Goal: Transaction & Acquisition: Purchase product/service

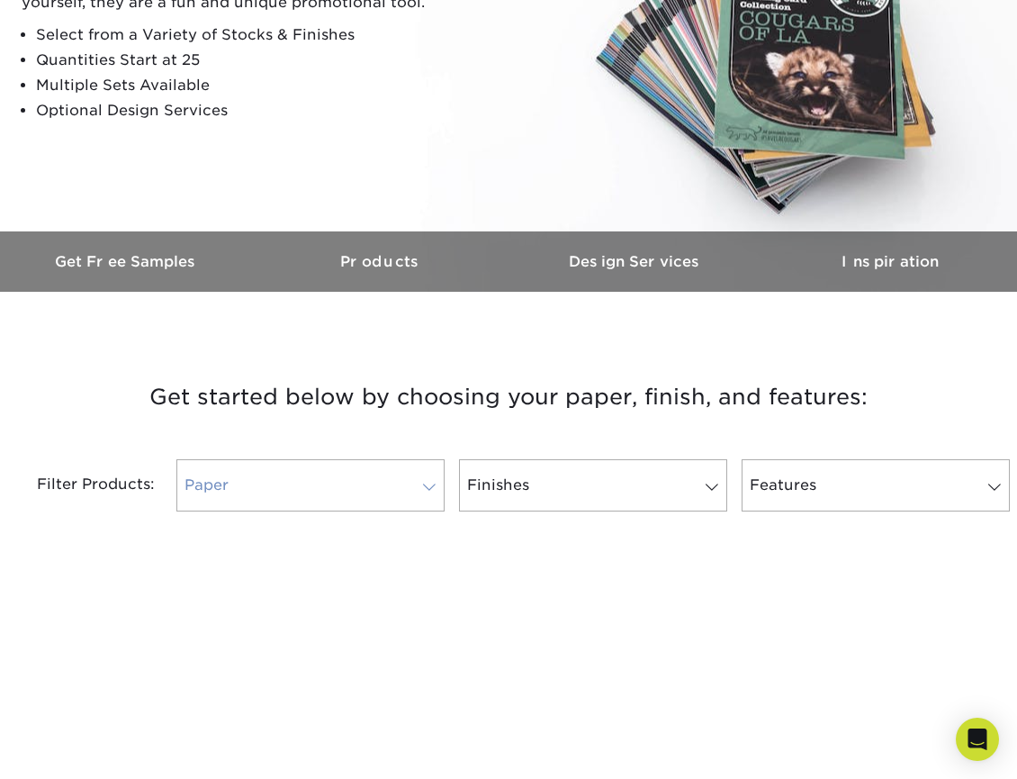
scroll to position [450, 0]
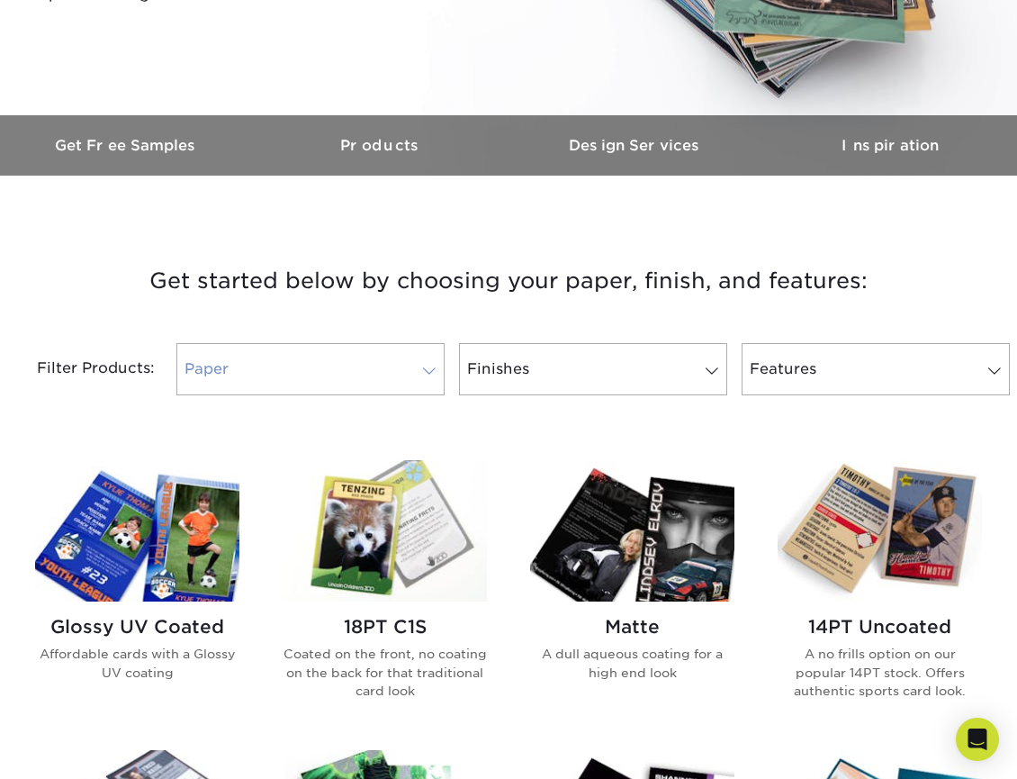
click at [403, 362] on link "Paper" at bounding box center [310, 369] width 268 height 52
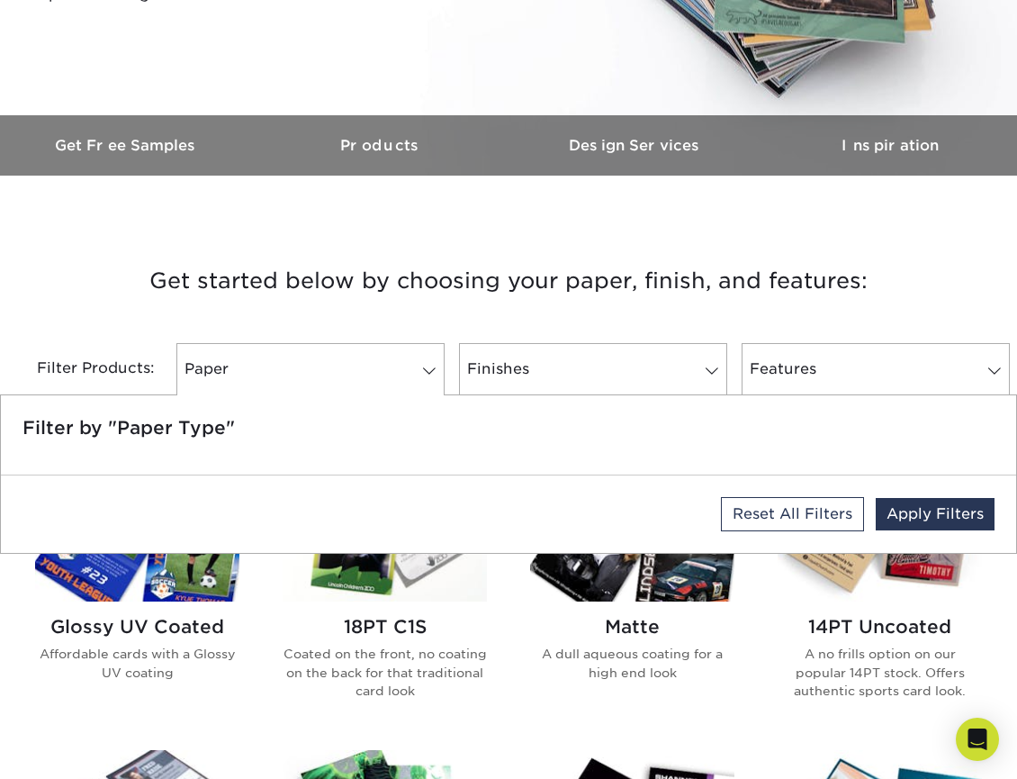
click at [448, 284] on h3 "Get started below by choosing your paper, finish, and features:" at bounding box center [509, 280] width 990 height 81
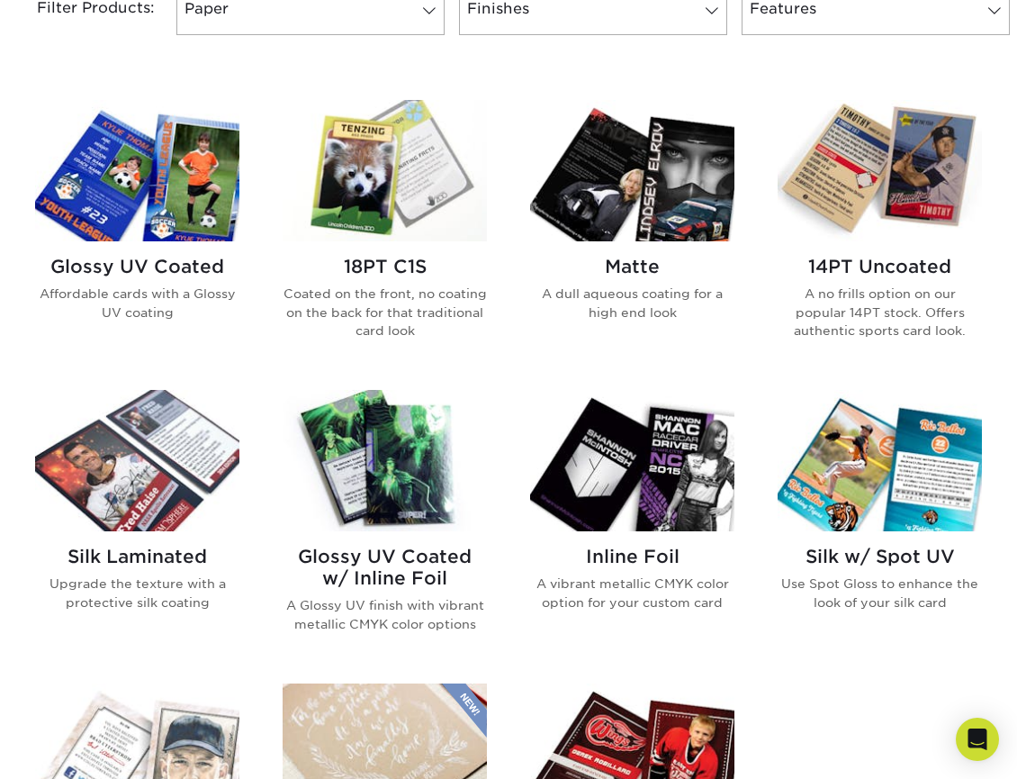
scroll to position [720, 0]
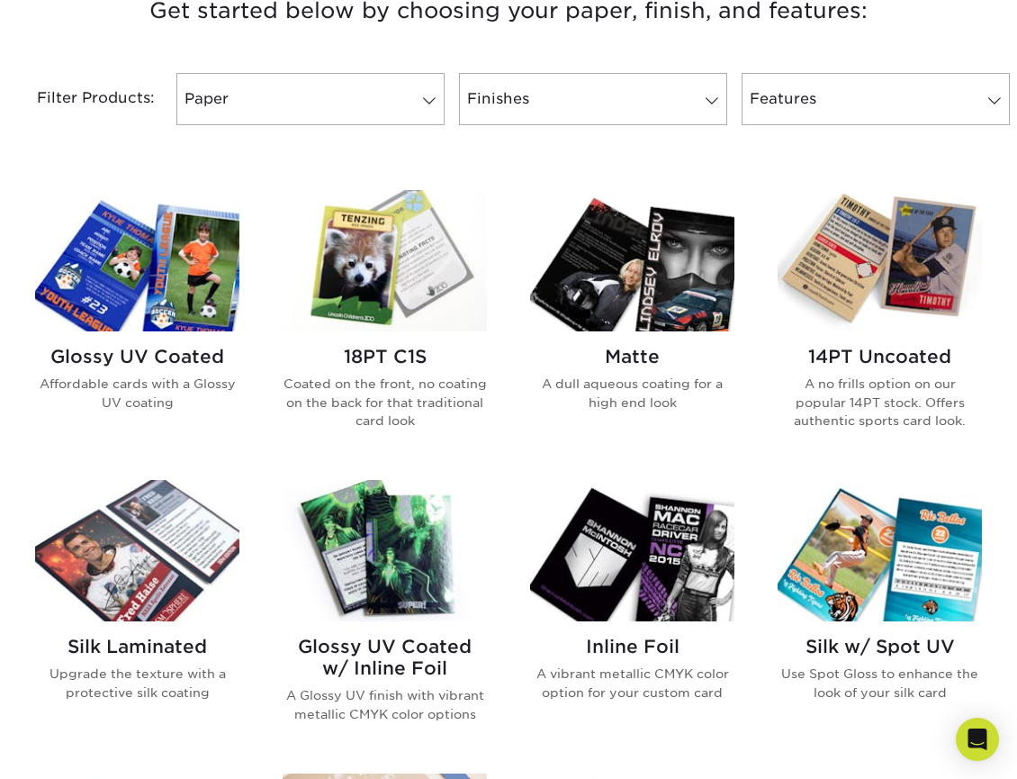
click at [140, 281] on img at bounding box center [137, 260] width 204 height 141
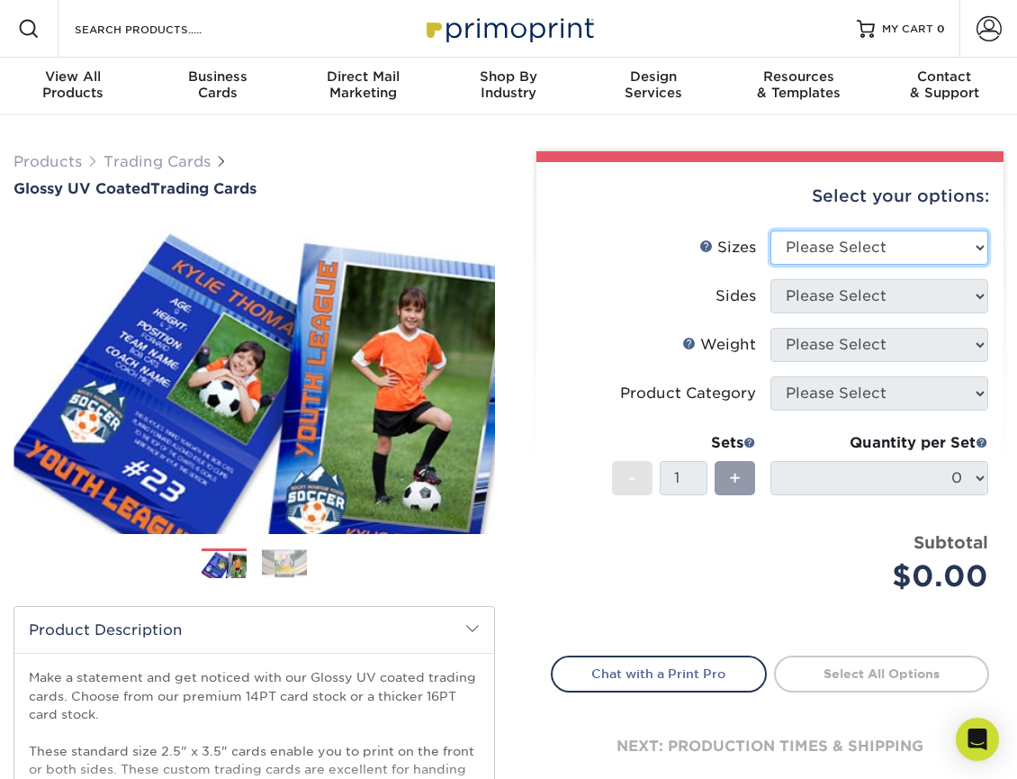
click at [858, 247] on select "Please Select 2.5" x 3.5"" at bounding box center [879, 247] width 219 height 34
select select "2.50x3.50"
click at [770, 230] on select "Please Select 2.5" x 3.5"" at bounding box center [879, 247] width 219 height 34
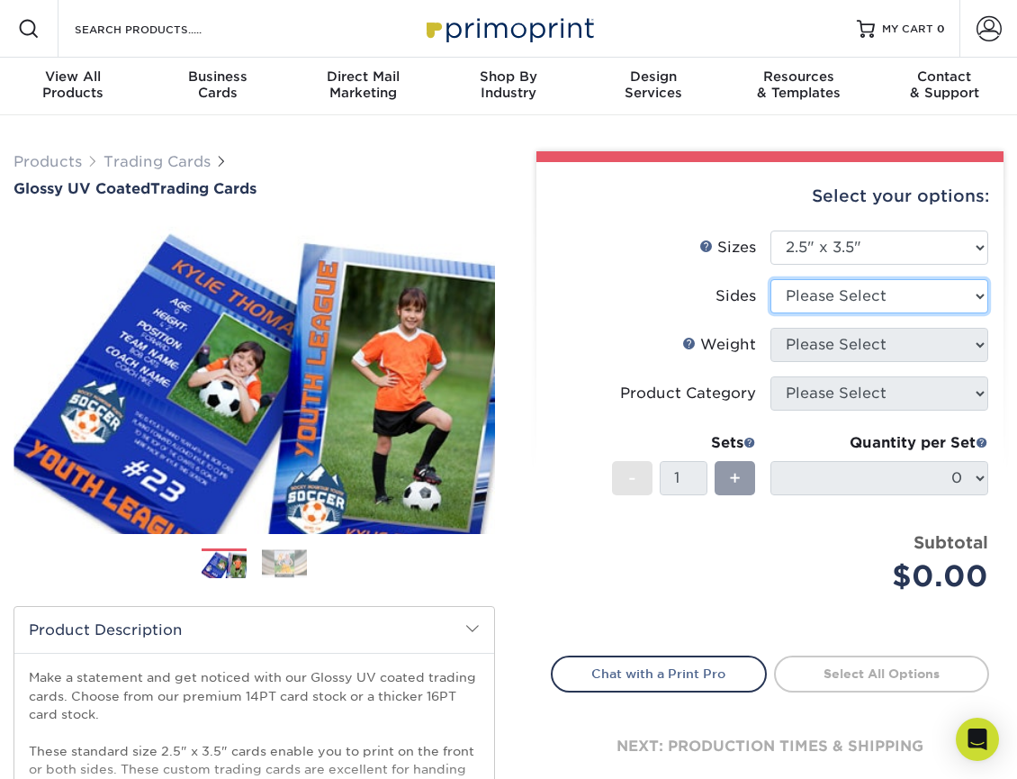
click at [823, 298] on select "Please Select Print Both Sides Print Front Only" at bounding box center [879, 296] width 219 height 34
select select "13abbda7-1d64-4f25-8bb2-c179b224825d"
click at [770, 279] on select "Please Select Print Both Sides Print Front Only" at bounding box center [879, 296] width 219 height 34
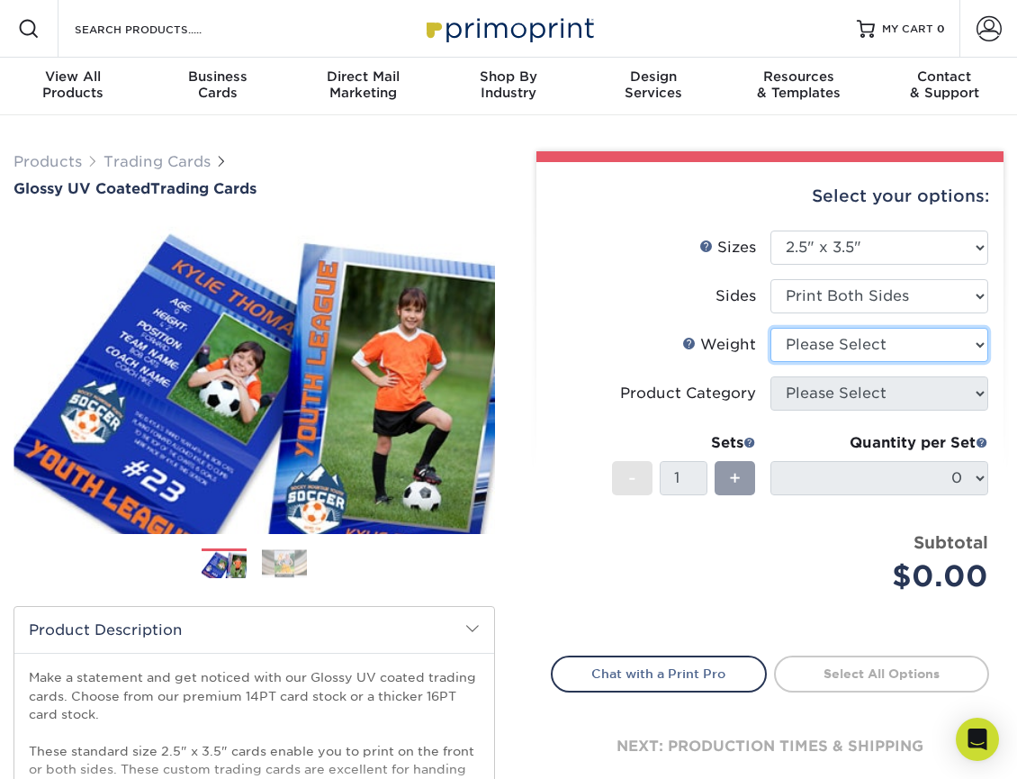
click at [885, 352] on select "Please Select 16PT 14PT 18PT C1S" at bounding box center [879, 345] width 219 height 34
select select "14PT"
click at [770, 328] on select "Please Select 16PT 14PT 18PT C1S" at bounding box center [879, 345] width 219 height 34
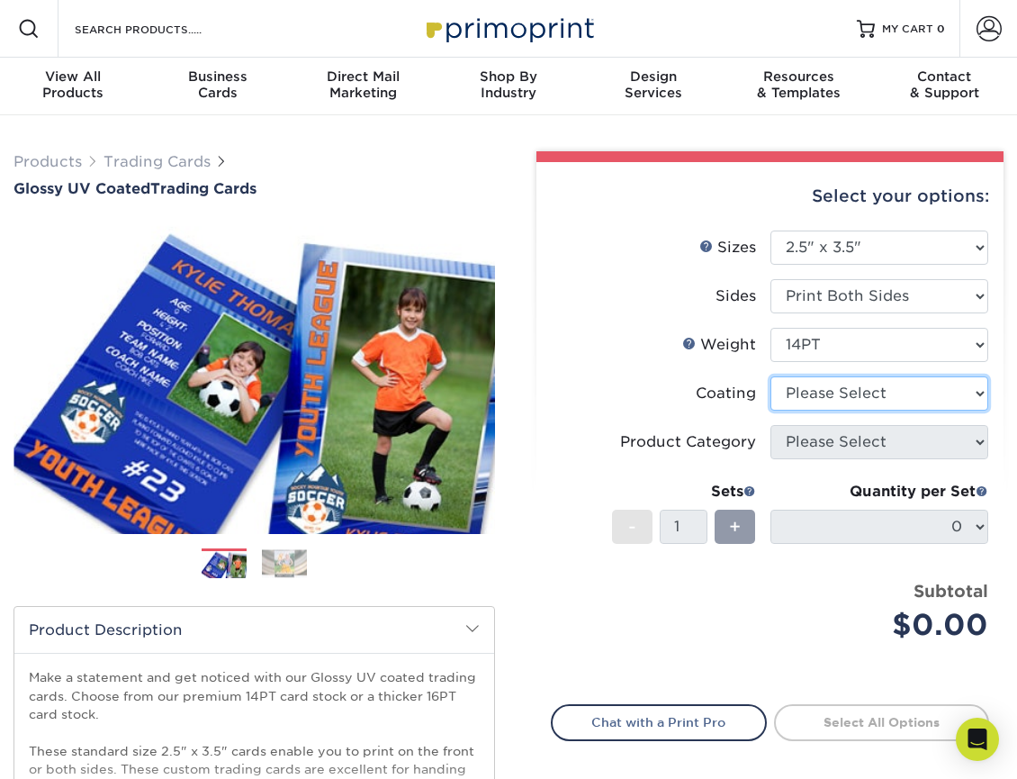
click at [830, 398] on select at bounding box center [879, 393] width 219 height 34
select select "ae367451-b2b8-45df-a344-0f05b6a12993"
click at [770, 376] on select at bounding box center [879, 393] width 219 height 34
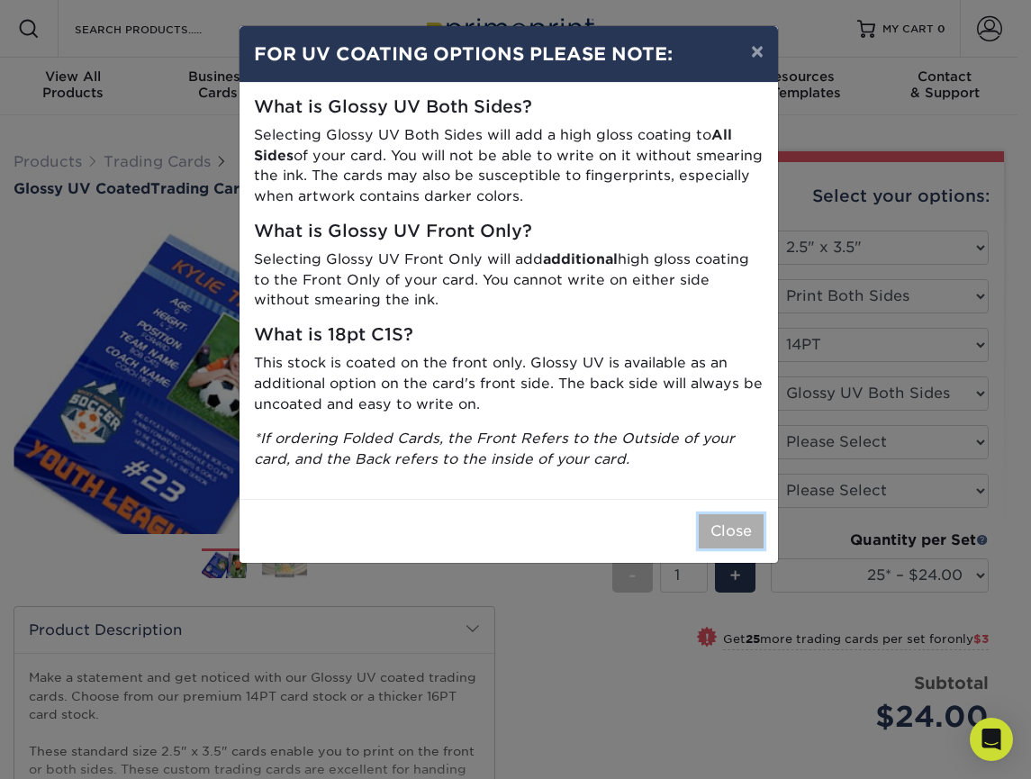
click at [725, 536] on button "Close" at bounding box center [730, 531] width 65 height 34
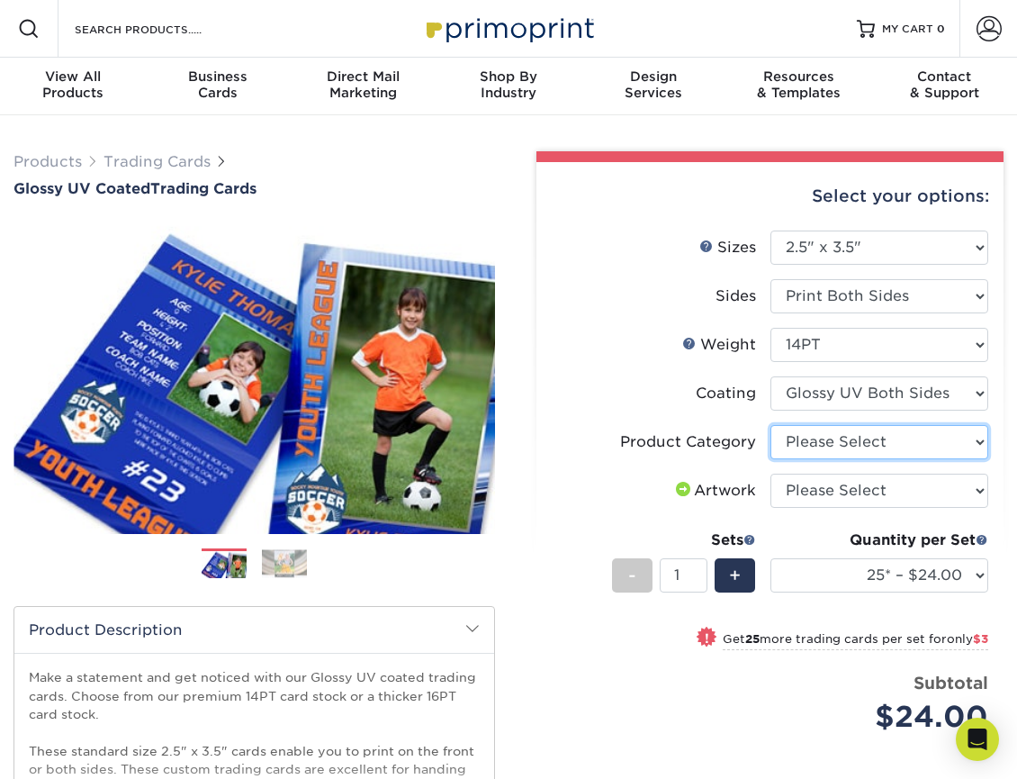
click at [969, 439] on select "Please Select Trading Cards" at bounding box center [879, 442] width 219 height 34
select select "c2f9bce9-36c2-409d-b101-c29d9d031e18"
click at [770, 425] on select "Please Select Trading Cards" at bounding box center [879, 442] width 219 height 34
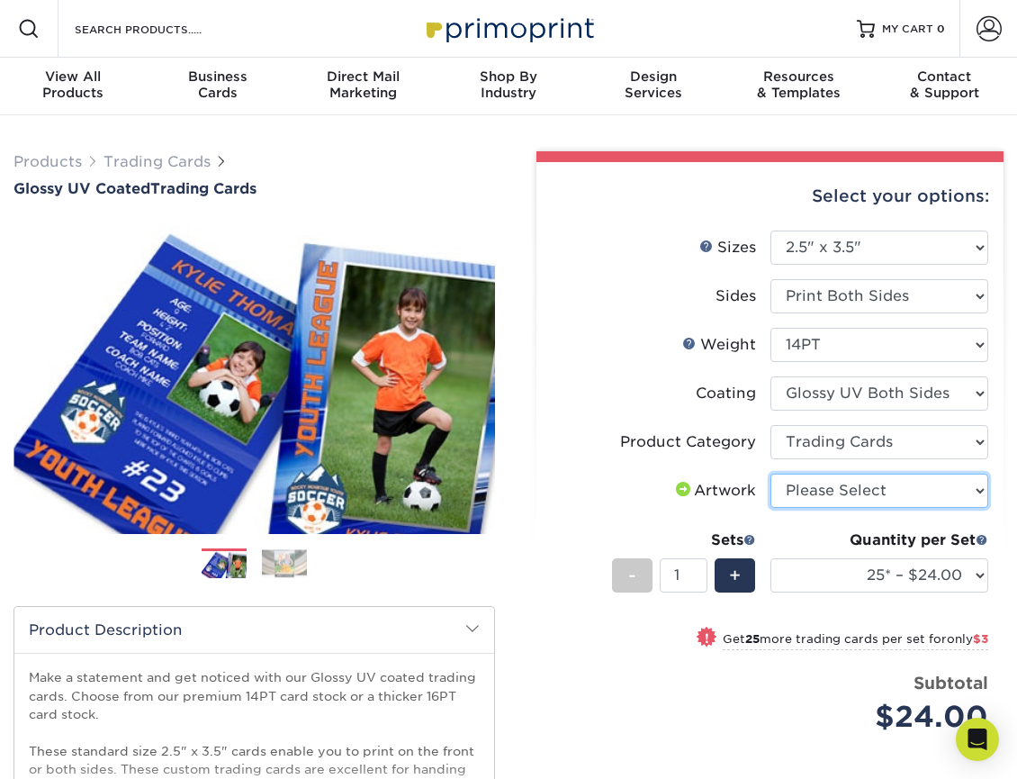
click at [894, 489] on select "Please Select I will upload files I need a design - $100" at bounding box center [879, 490] width 219 height 34
select select "upload"
click at [770, 473] on select "Please Select I will upload files I need a design - $100" at bounding box center [879, 490] width 219 height 34
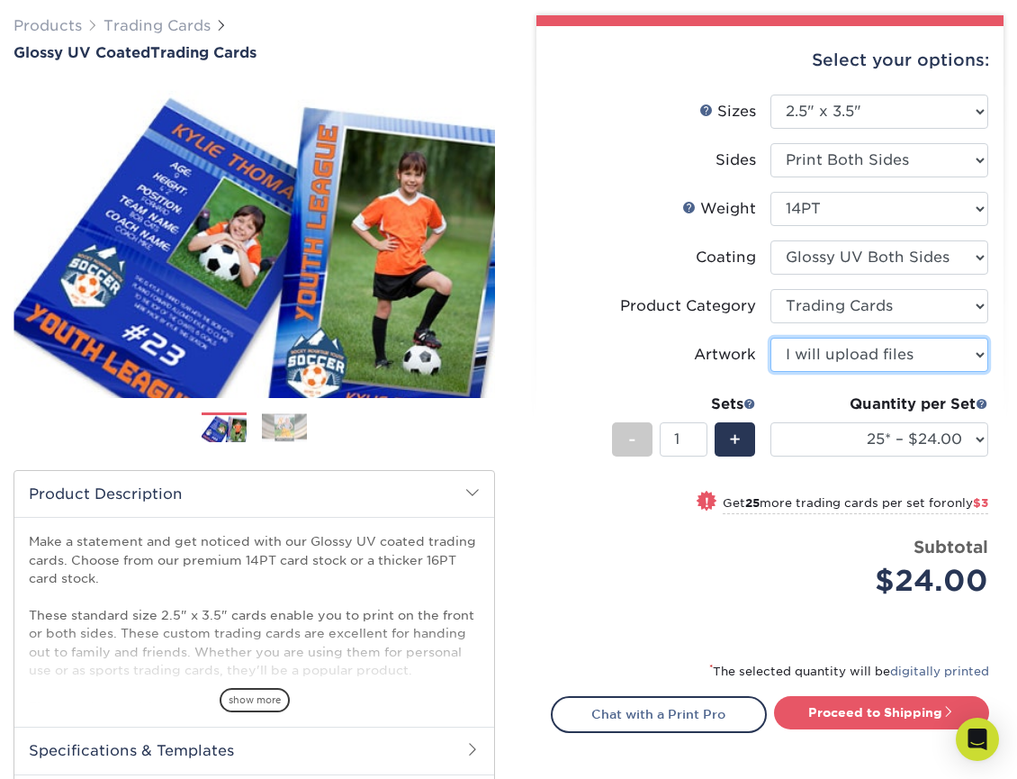
scroll to position [180, 0]
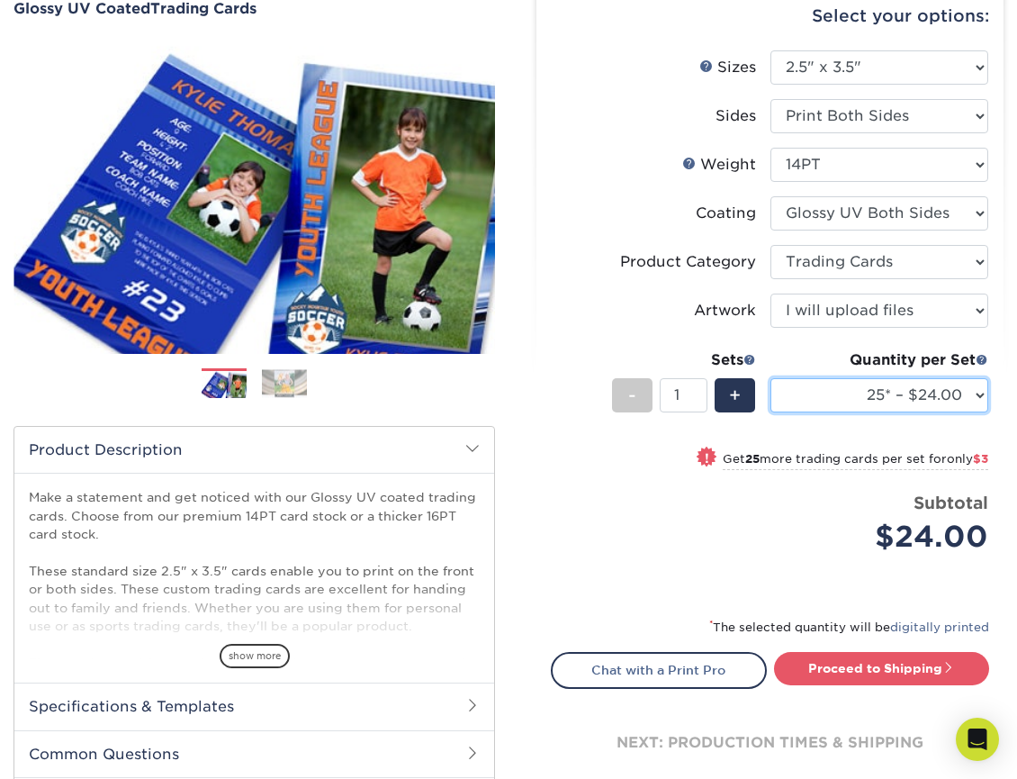
click at [977, 394] on select "25* – $24.00 50* – $27.00 75* – $34.00 100* – $37.00 250* – $48.00 500 – $59.00…" at bounding box center [879, 395] width 219 height 34
select select "100* – $37.00"
click at [770, 378] on select "25* – $24.00 50* – $27.00 75* – $34.00 100* – $37.00 250* – $48.00 500 – $59.00…" at bounding box center [879, 395] width 219 height 34
click at [970, 400] on select "25* – $24.00 50* – $27.00 75* – $34.00 100* – $37.00 250* – $48.00 500 – $59.00…" at bounding box center [879, 395] width 219 height 34
click at [561, 526] on div "Price per set $37.00" at bounding box center [661, 525] width 219 height 68
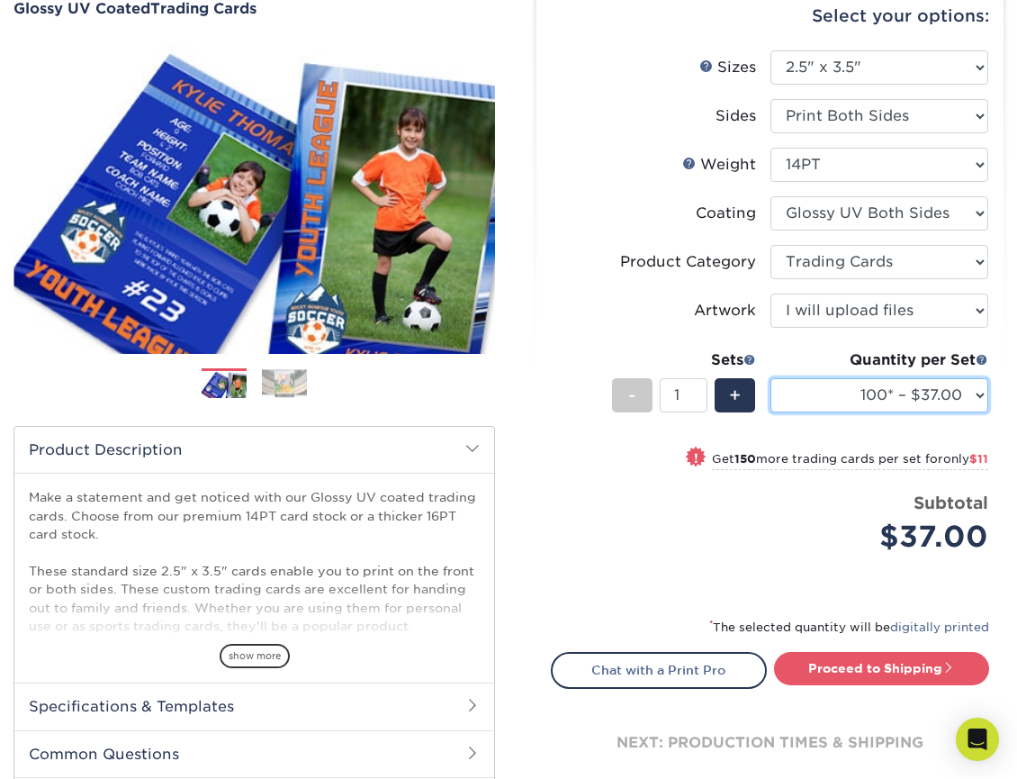
click at [928, 382] on select "25* – $24.00 50* – $27.00 75* – $34.00 100* – $37.00 250* – $48.00 500 – $59.00…" at bounding box center [879, 395] width 219 height 34
click at [519, 546] on div "Select your options: Sizes Help Sizes Please Select 2.5" x 3.5" Sides - 1" at bounding box center [763, 408] width 509 height 875
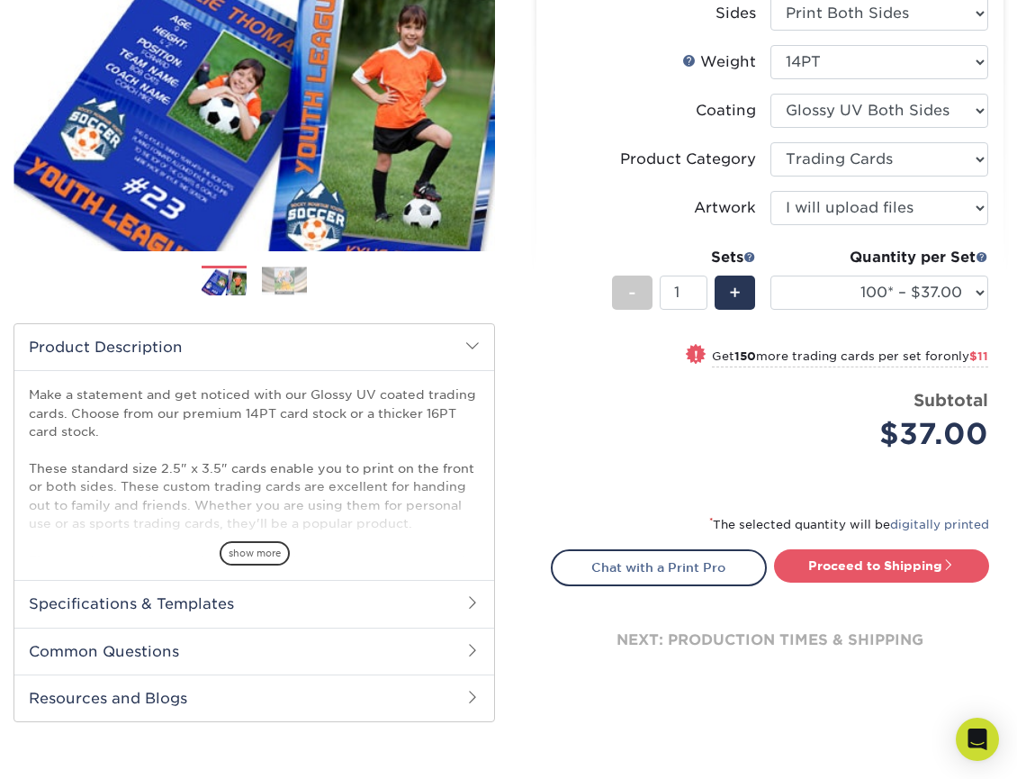
scroll to position [450, 0]
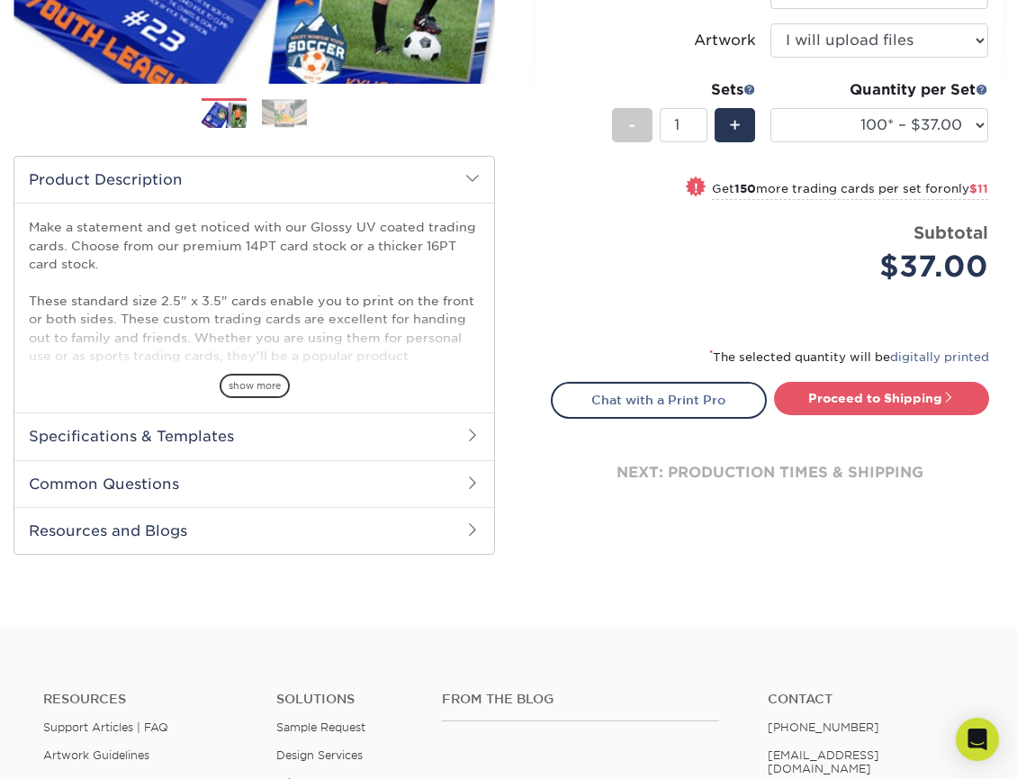
click at [407, 541] on h2 "Resources and Blogs" at bounding box center [254, 530] width 480 height 47
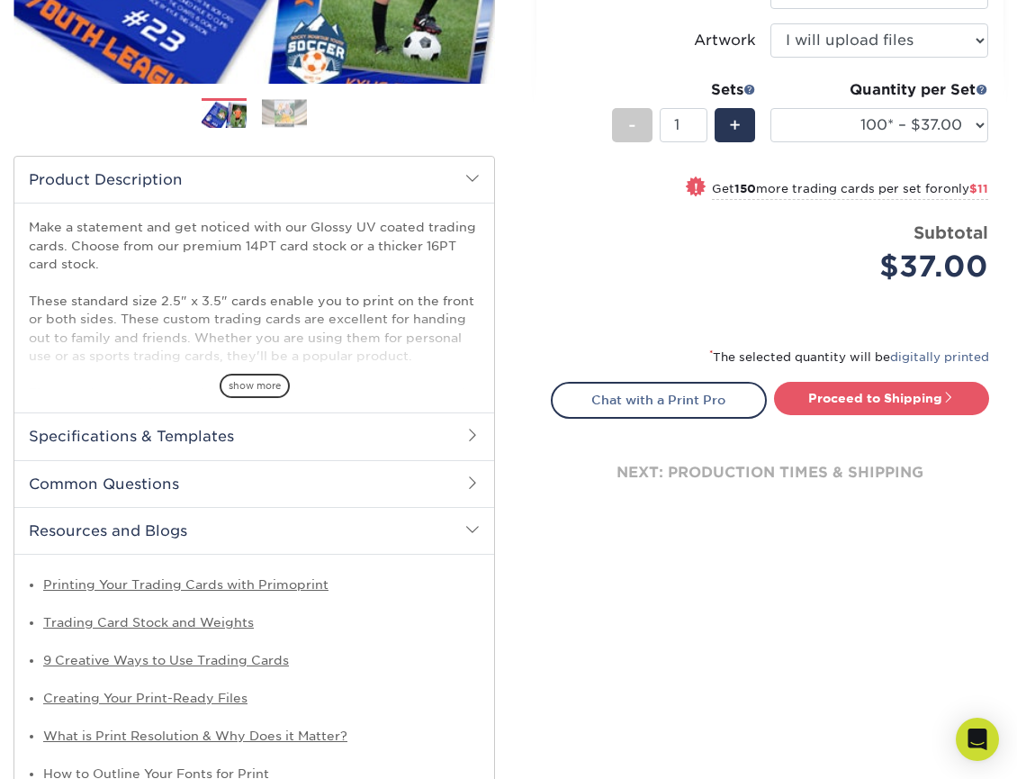
click at [407, 541] on h2 "Resources and Blogs" at bounding box center [254, 530] width 480 height 47
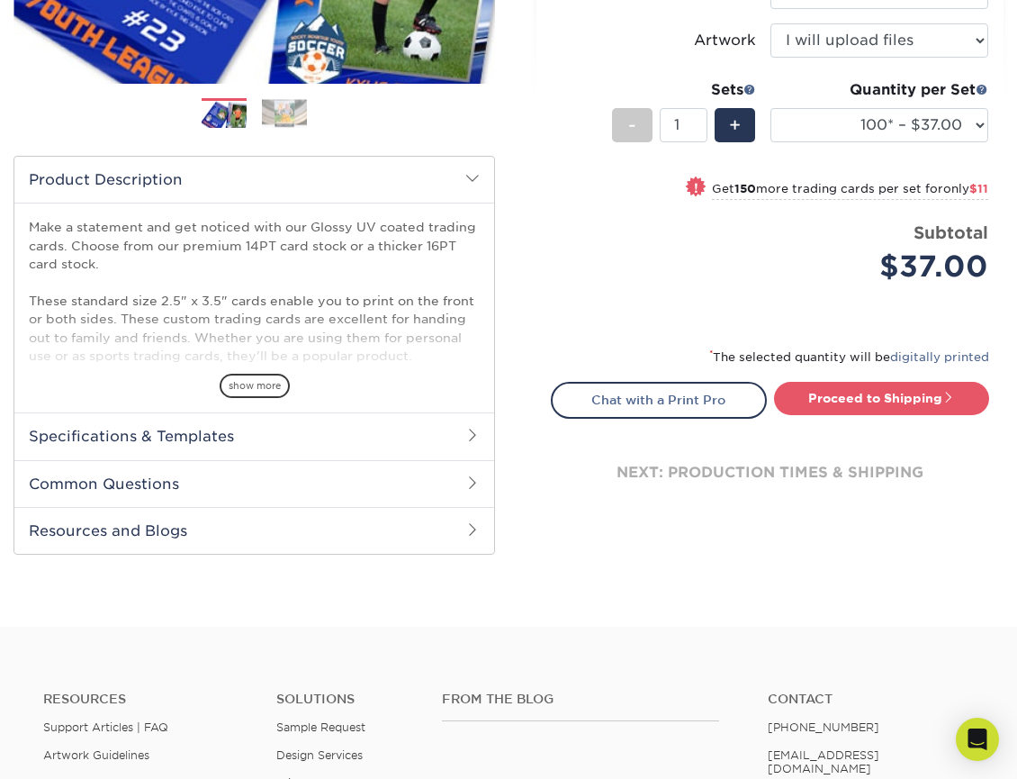
click at [420, 473] on h2 "Common Questions" at bounding box center [254, 483] width 480 height 47
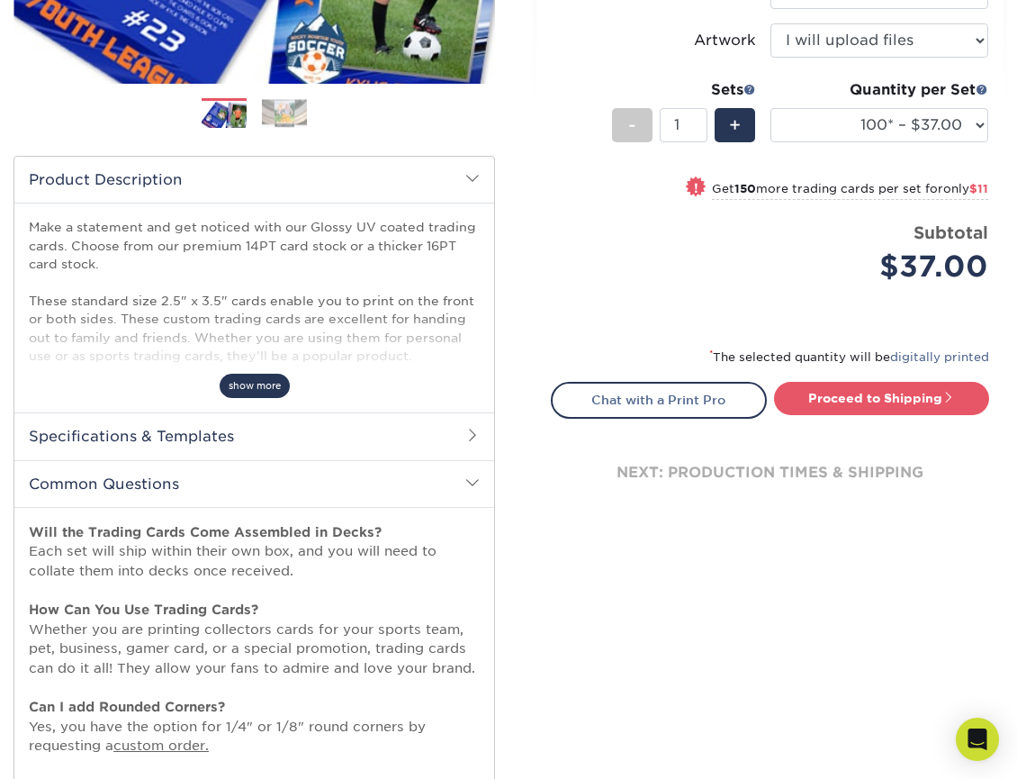
click at [258, 383] on span "show more" at bounding box center [255, 386] width 70 height 24
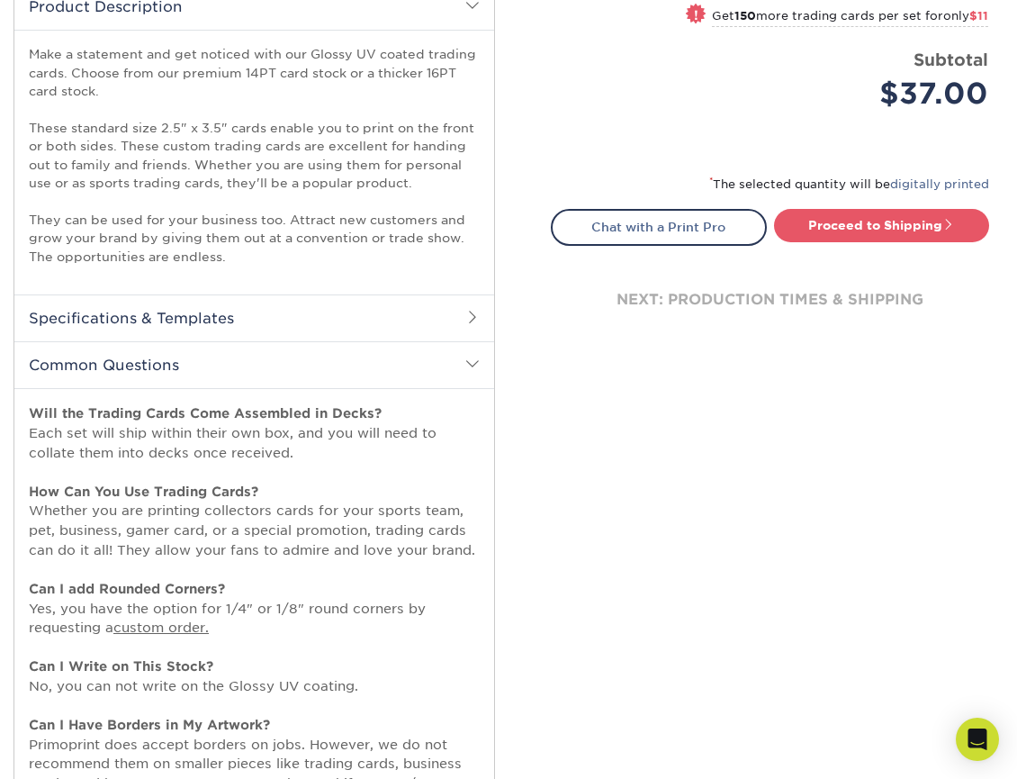
scroll to position [630, 0]
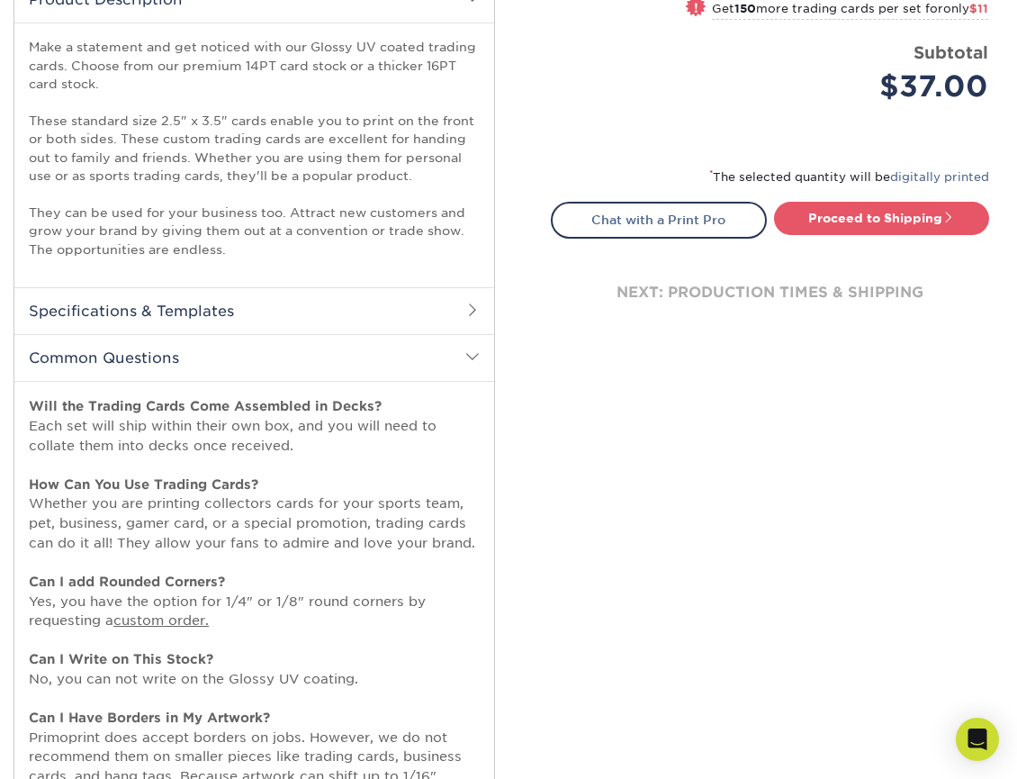
click at [286, 317] on h2 "Specifications & Templates" at bounding box center [254, 310] width 480 height 47
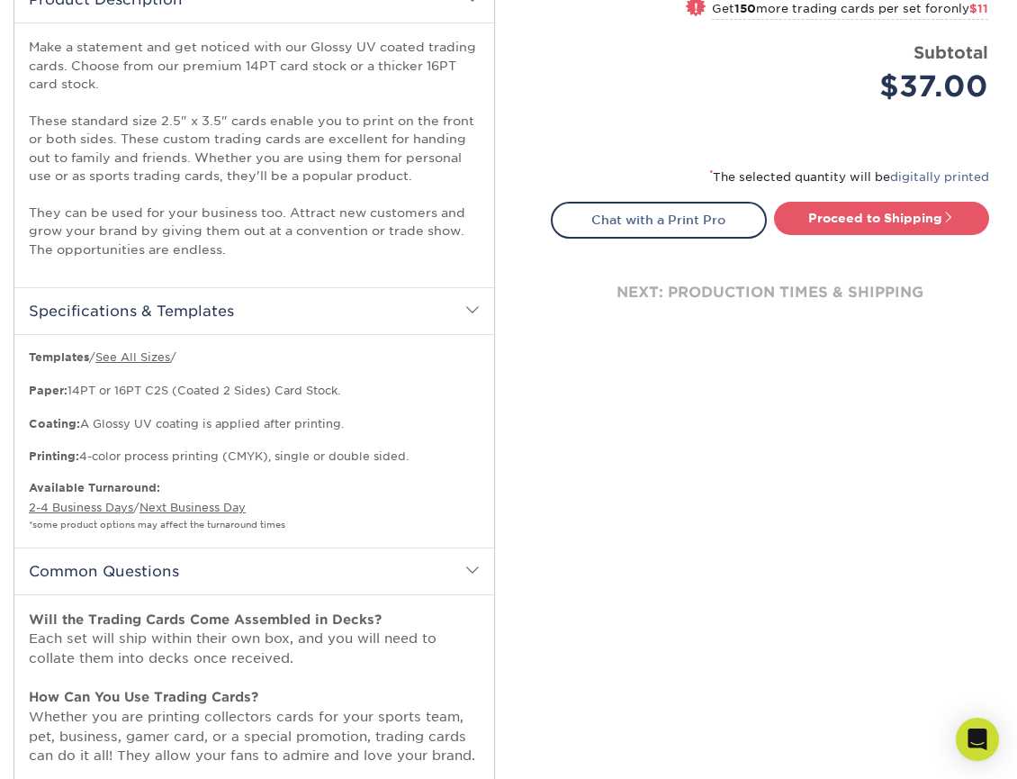
click at [286, 317] on h2 "Specifications & Templates" at bounding box center [254, 310] width 480 height 47
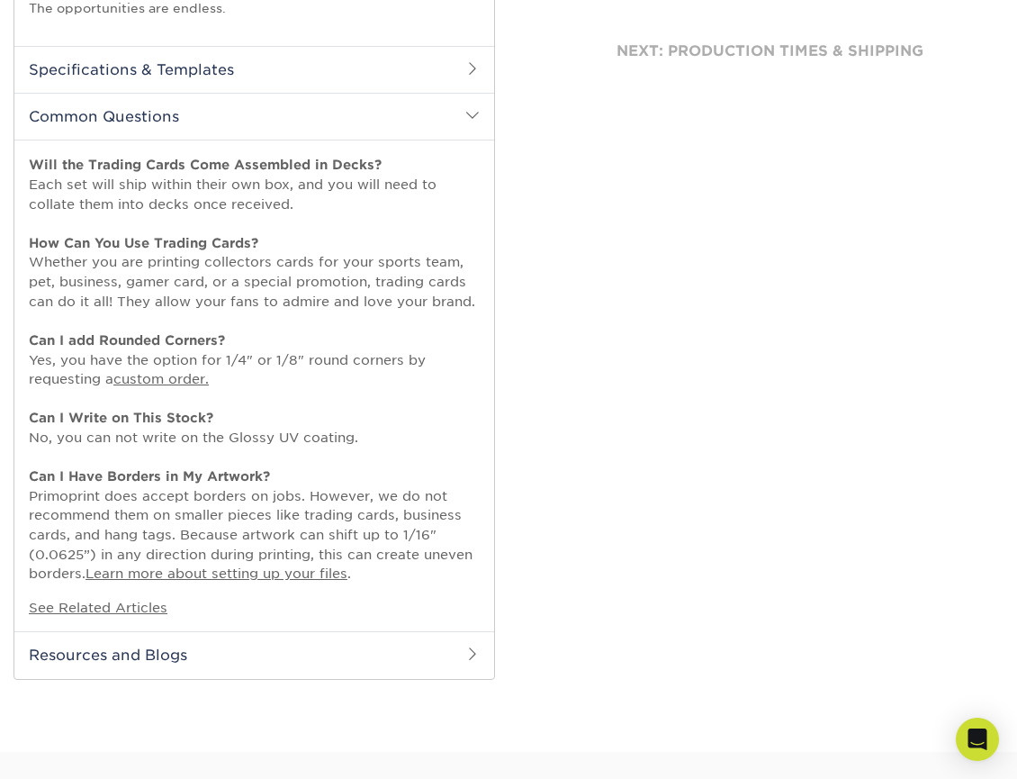
scroll to position [450, 0]
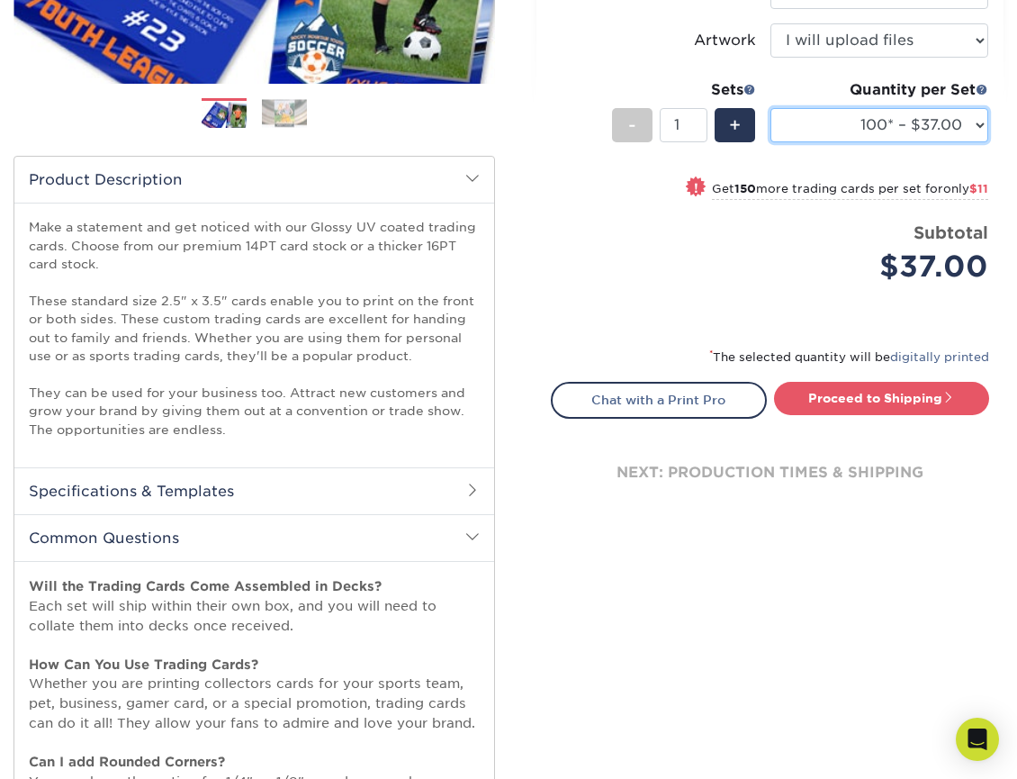
click at [832, 133] on select "25* – $24.00 50* – $27.00 75* – $34.00 100* – $37.00 250* – $48.00 500 – $59.00…" at bounding box center [879, 125] width 219 height 34
click at [580, 618] on div "Select your options: Sizes Help Sizes Please Select 2.5" x 3.5" Sides - 1" at bounding box center [763, 411] width 509 height 1421
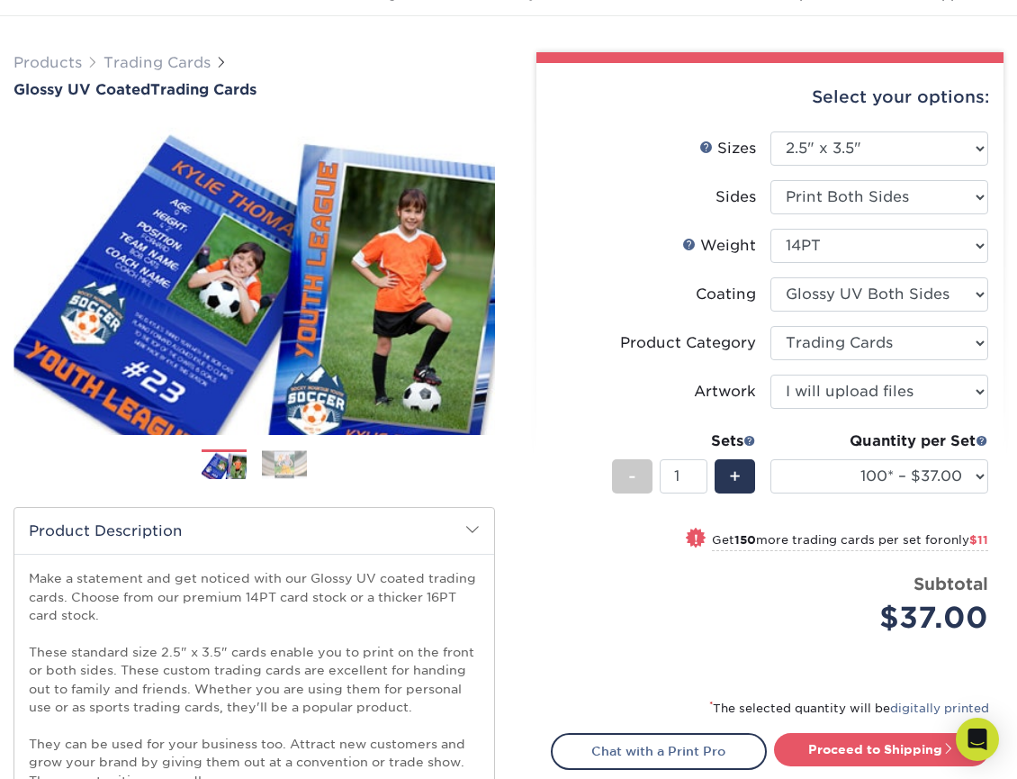
scroll to position [90, 0]
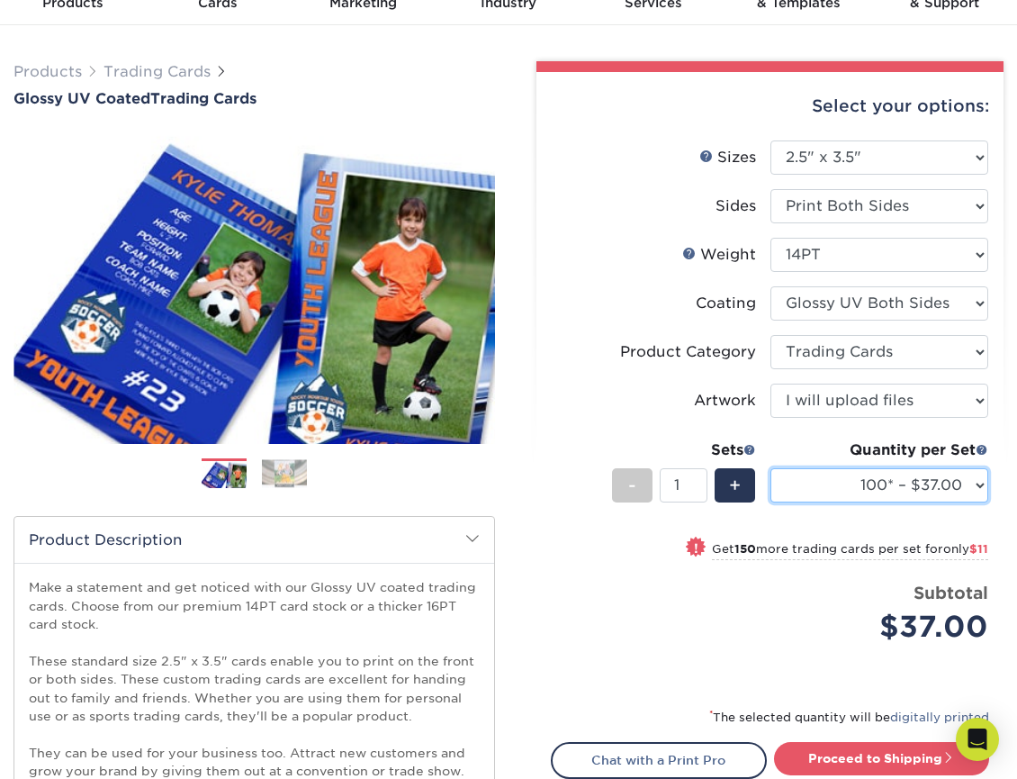
click at [924, 484] on select "25* – $24.00 50* – $27.00 75* – $34.00 100* – $37.00 250* – $48.00 500 – $59.00…" at bounding box center [879, 485] width 219 height 34
click at [518, 538] on div "Select your options: Sizes Help Sizes Please Select 2.5" x 3.5" Sides - 1" at bounding box center [763, 771] width 509 height 1421
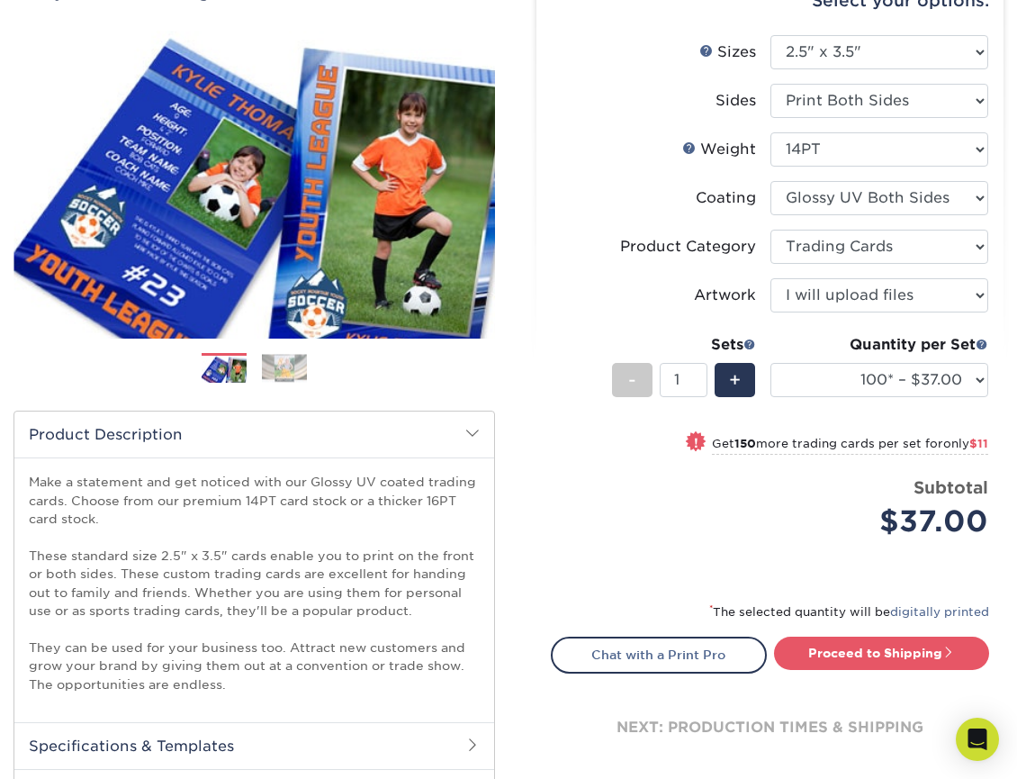
scroll to position [450, 0]
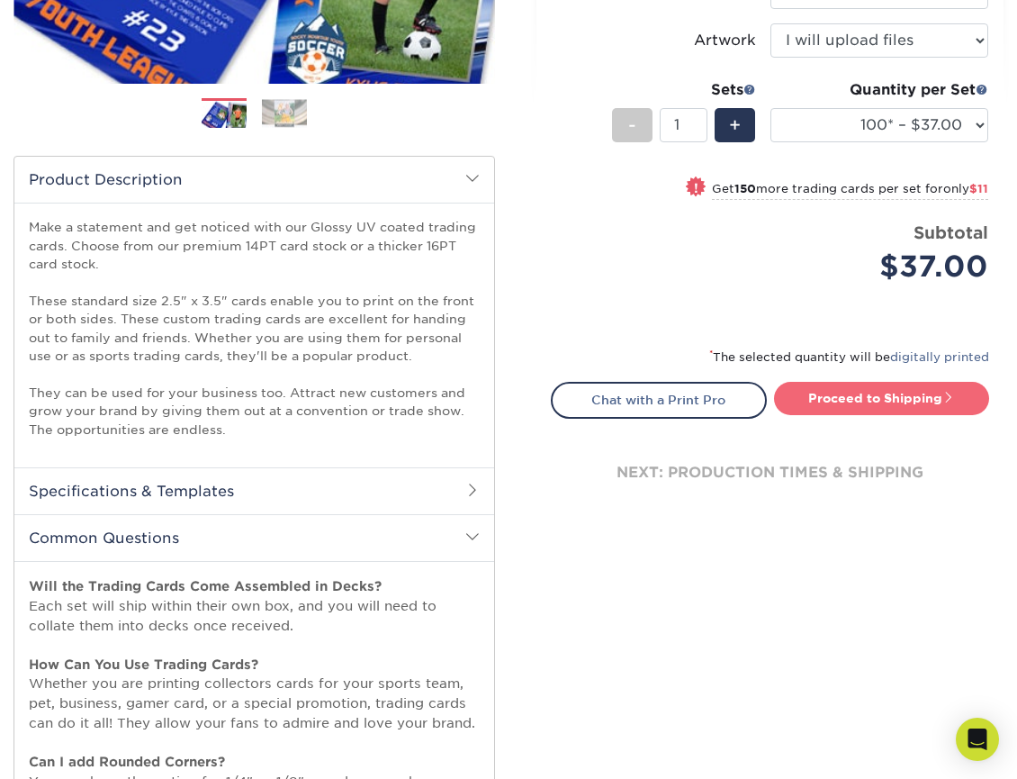
click at [878, 405] on link "Proceed to Shipping" at bounding box center [882, 398] width 216 height 32
type input "Set 1"
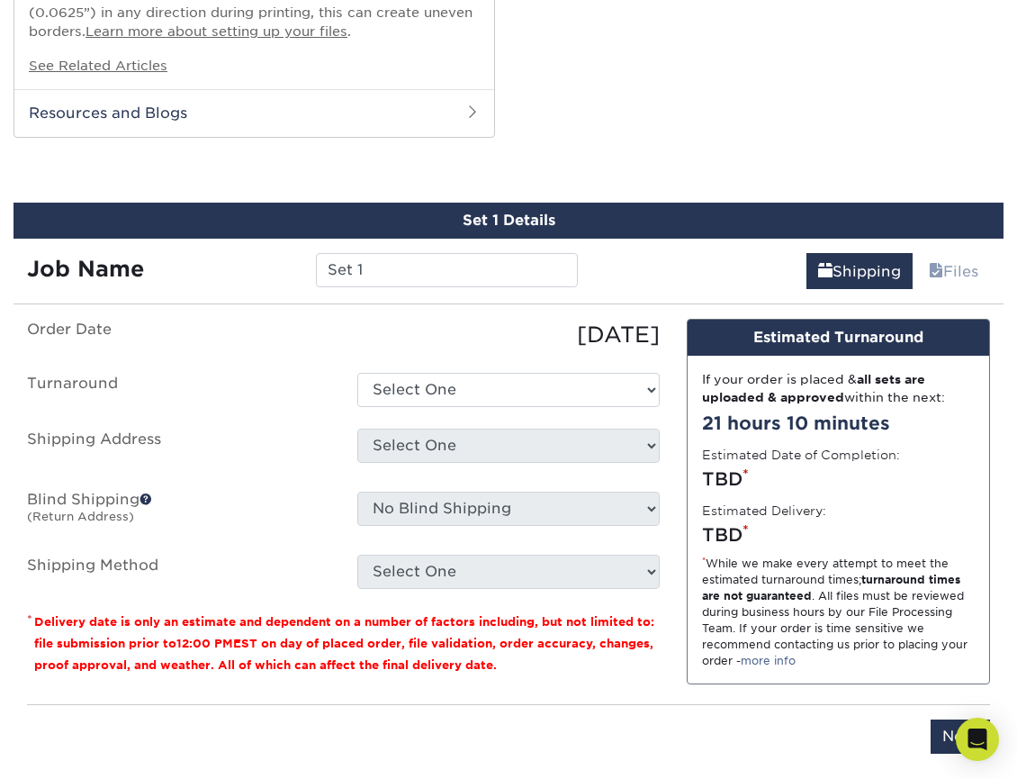
scroll to position [1463, 0]
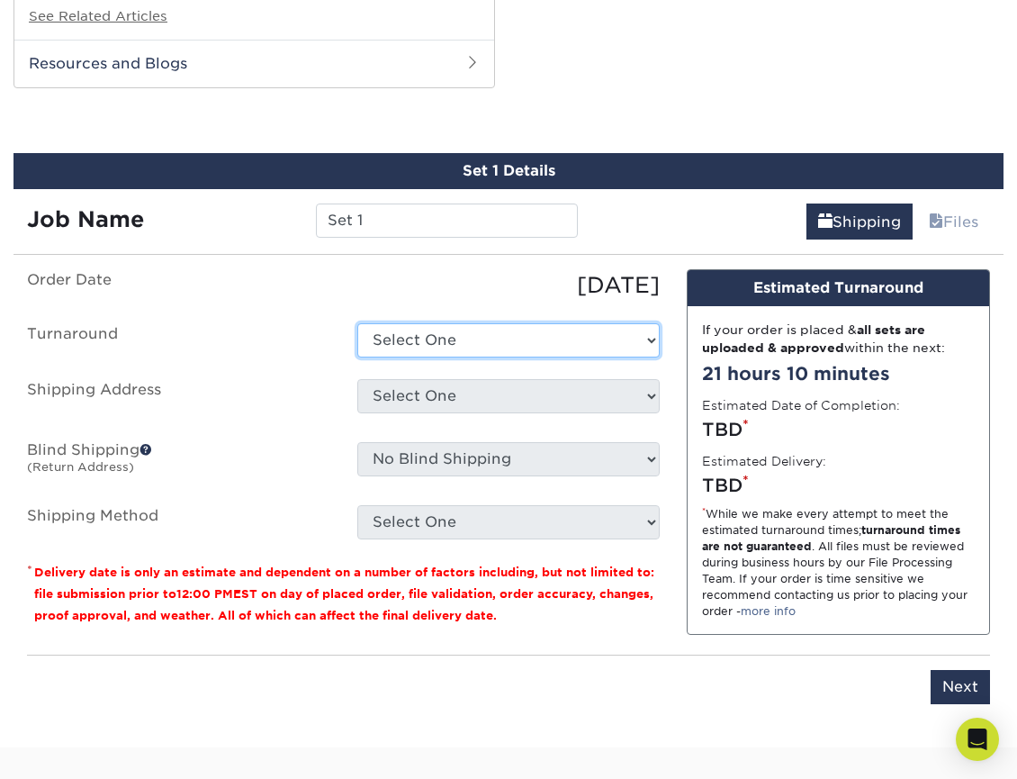
click at [496, 335] on select "Select One 2-4 Business Days 2 Day Next Business Day" at bounding box center [508, 340] width 303 height 34
select select "9a19f97e-e229-42f4-8f90-a43bdf614867"
click at [357, 323] on select "Select One 2-4 Business Days 2 Day Next Business Day" at bounding box center [508, 340] width 303 height 34
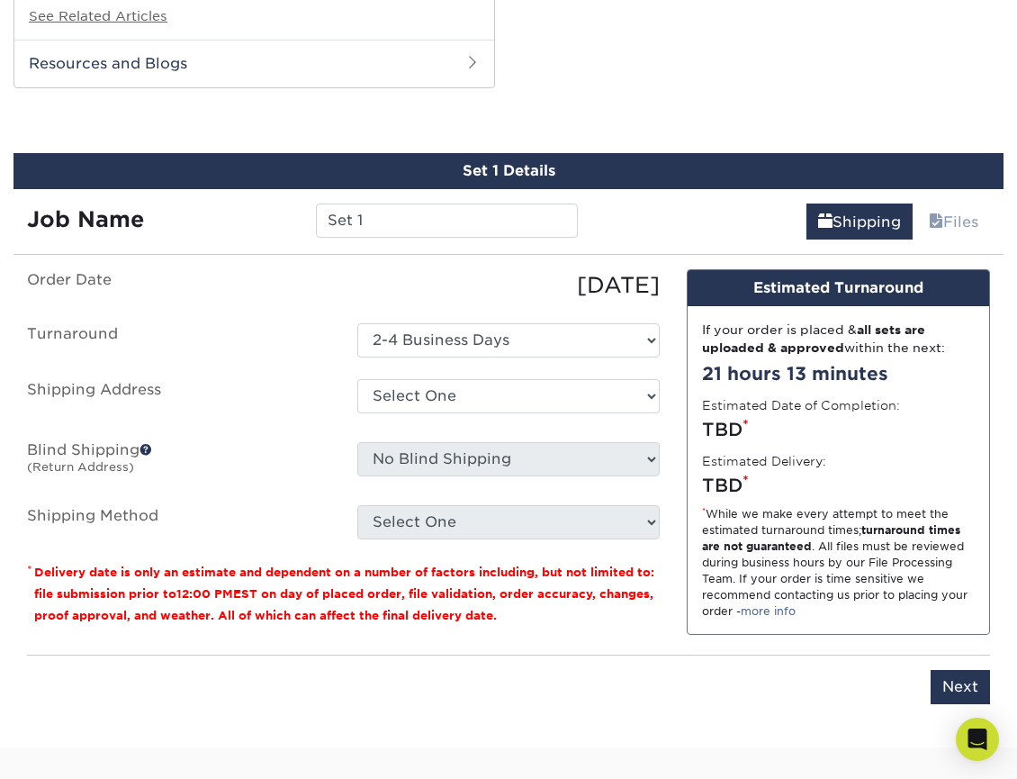
click at [592, 695] on div "Please enter job name and select desired turnaround time, shipping address and …" at bounding box center [508, 679] width 963 height 50
click at [513, 384] on select "Select One + Add New Address - Login" at bounding box center [508, 396] width 303 height 34
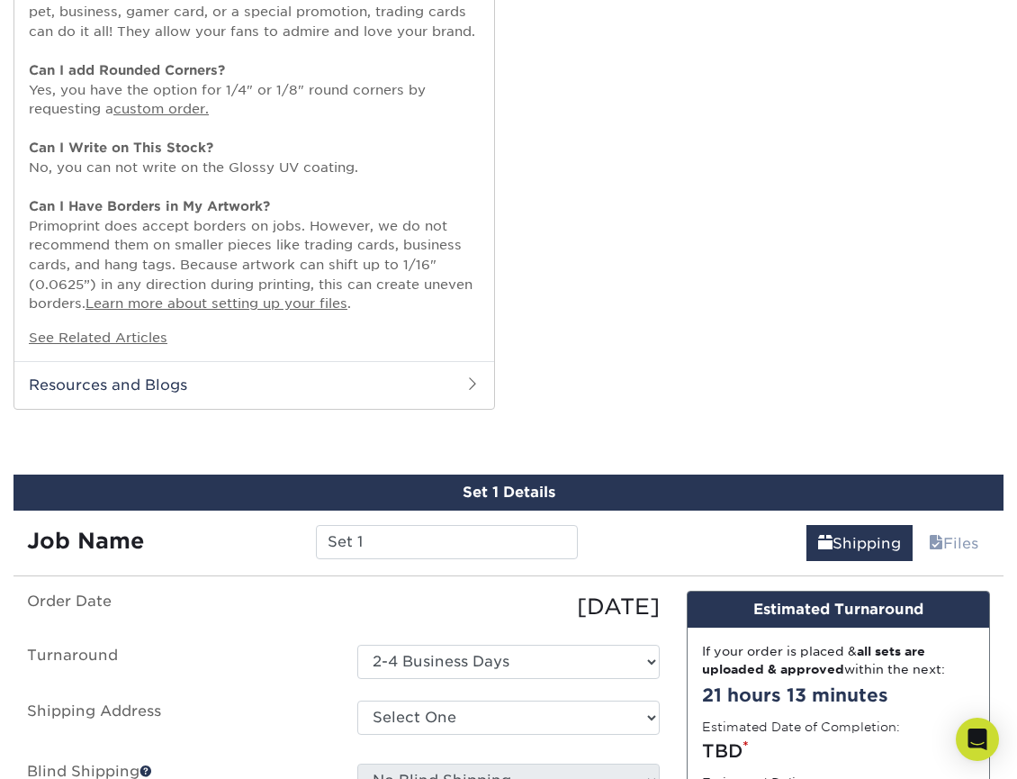
scroll to position [1103, 0]
